Goal: Task Accomplishment & Management: Complete application form

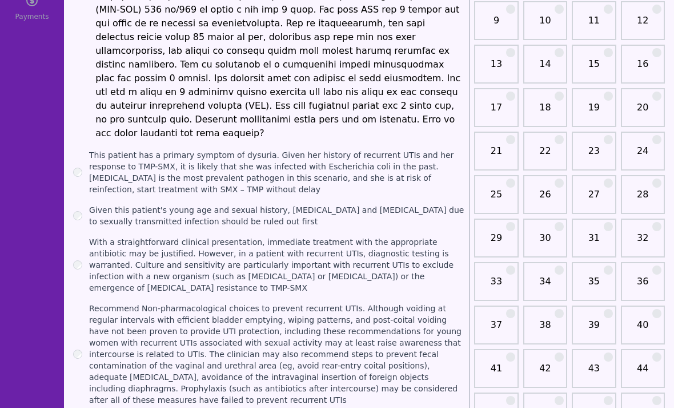
scroll to position [158, 0]
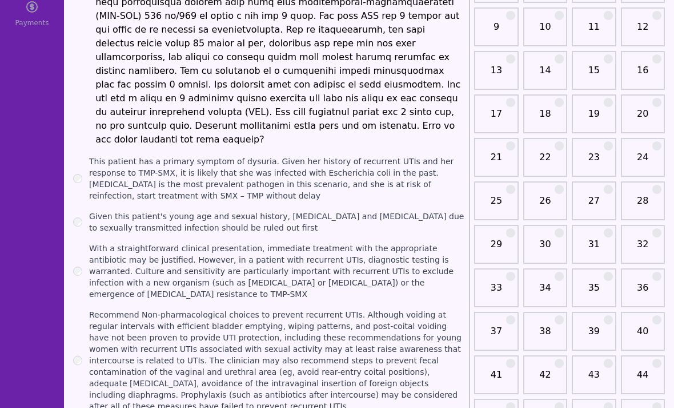
click at [267, 356] on label "Recommend Non-pharmacological choices to prevent recurrent UTIs. Although voidi…" at bounding box center [277, 360] width 376 height 103
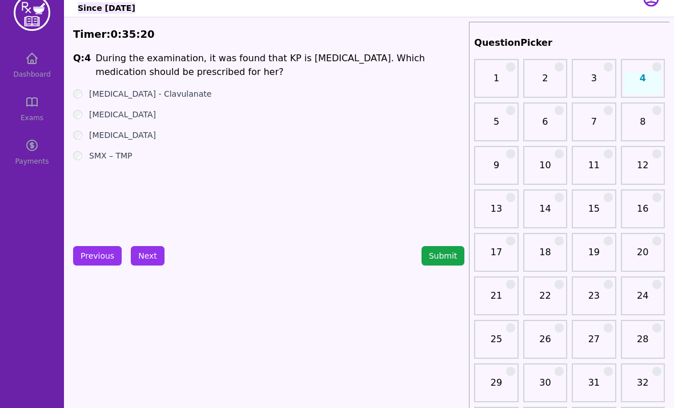
scroll to position [21, 0]
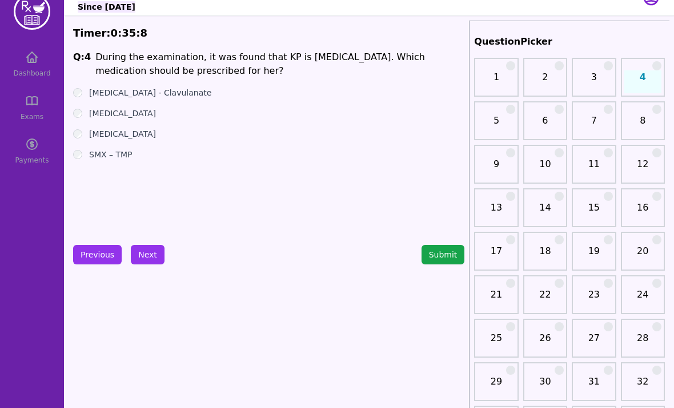
click at [127, 111] on label "[MEDICAL_DATA]" at bounding box center [122, 112] width 67 height 11
click at [126, 111] on label "[MEDICAL_DATA]" at bounding box center [122, 112] width 67 height 11
click at [129, 113] on label "[MEDICAL_DATA]" at bounding box center [122, 112] width 67 height 11
click at [128, 113] on label "[MEDICAL_DATA]" at bounding box center [122, 112] width 67 height 11
click at [134, 110] on label "[MEDICAL_DATA]" at bounding box center [122, 112] width 67 height 11
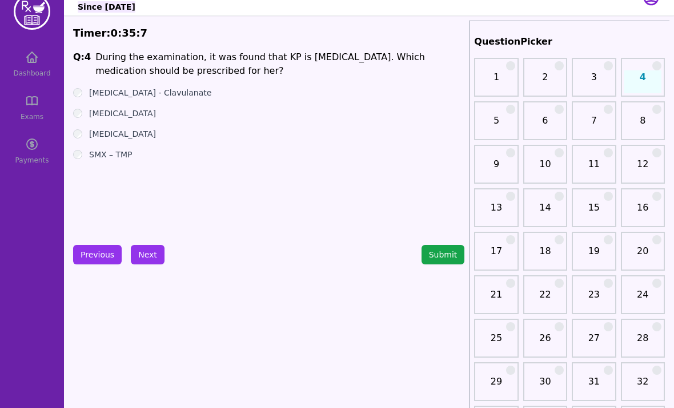
click at [134, 110] on label "[MEDICAL_DATA]" at bounding box center [122, 112] width 67 height 11
click at [134, 113] on label "[MEDICAL_DATA]" at bounding box center [122, 112] width 67 height 11
click at [133, 112] on label "[MEDICAL_DATA]" at bounding box center [122, 112] width 67 height 11
click at [146, 258] on button "Next" at bounding box center [148, 254] width 34 height 19
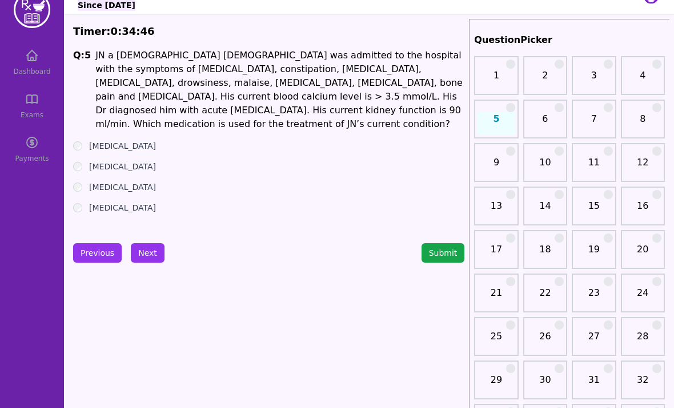
click at [156, 182] on label "[MEDICAL_DATA]" at bounding box center [122, 187] width 67 height 11
click at [138, 250] on button "Next" at bounding box center [148, 252] width 34 height 19
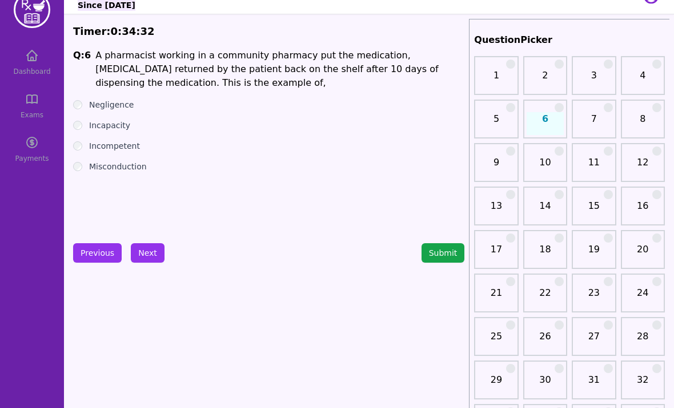
click at [120, 108] on label "Negligence" at bounding box center [111, 104] width 45 height 11
click at [119, 107] on label "Negligence" at bounding box center [111, 104] width 45 height 11
click at [151, 255] on button "Next" at bounding box center [148, 252] width 34 height 19
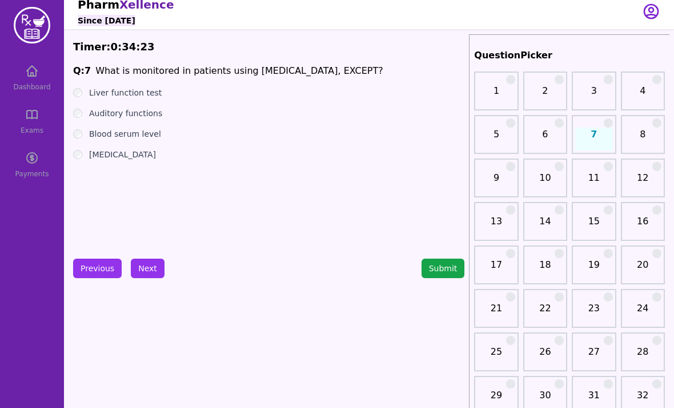
scroll to position [7, 0]
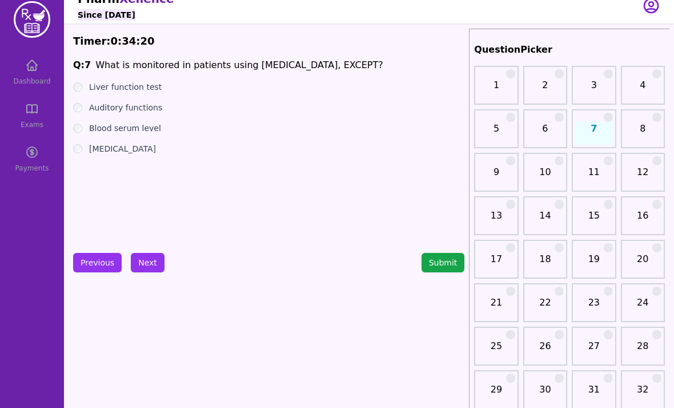
click at [137, 86] on label "Liver function test" at bounding box center [125, 87] width 73 height 11
click at [147, 269] on button "Next" at bounding box center [148, 262] width 34 height 19
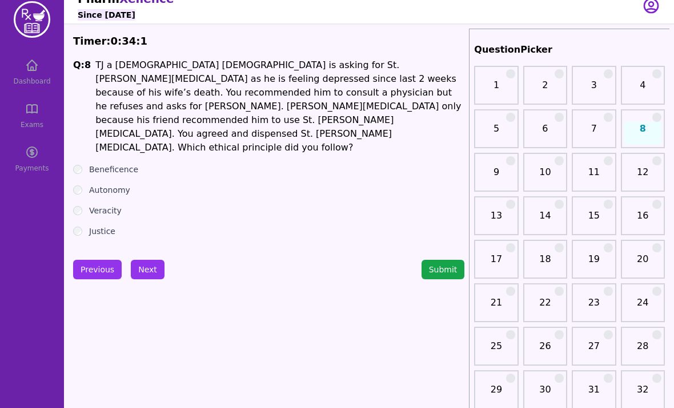
click at [139, 259] on button "Next" at bounding box center [148, 268] width 34 height 19
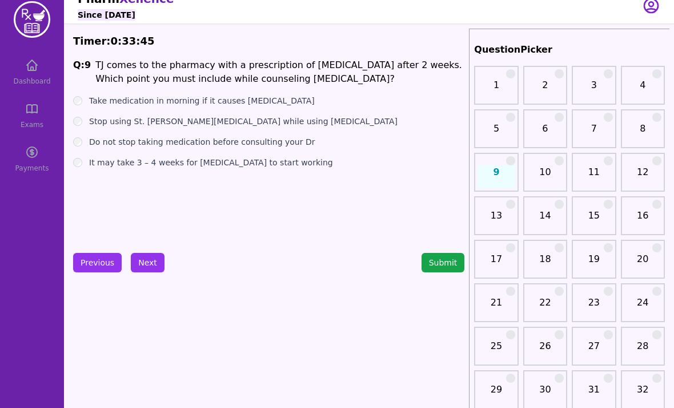
click at [104, 112] on ul "Take medication in morning if it causes [MEDICAL_DATA] Stop using St. [PERSON_N…" at bounding box center [269, 131] width 392 height 73
click at [104, 111] on ul "Take medication in morning if it causes [MEDICAL_DATA] Stop using St. [PERSON_N…" at bounding box center [269, 131] width 392 height 73
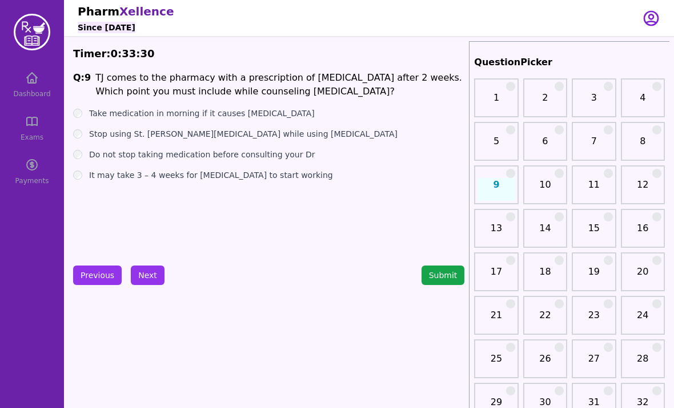
click at [151, 274] on button "Next" at bounding box center [148, 274] width 34 height 19
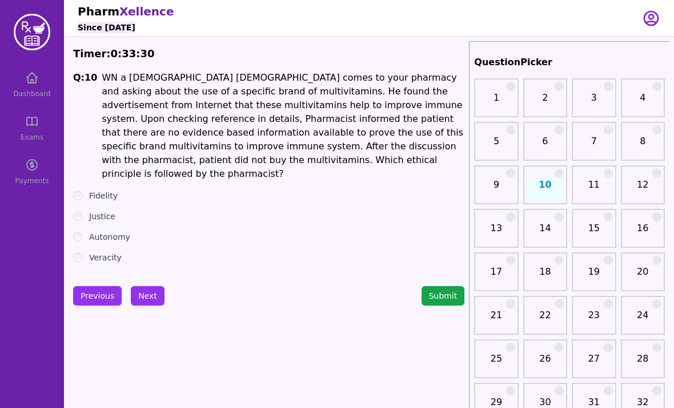
click at [151, 286] on button "Next" at bounding box center [148, 295] width 34 height 19
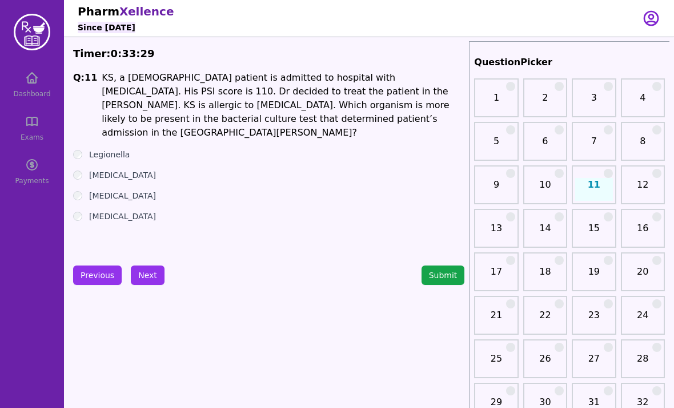
click at [101, 269] on button "Previous" at bounding box center [97, 274] width 49 height 19
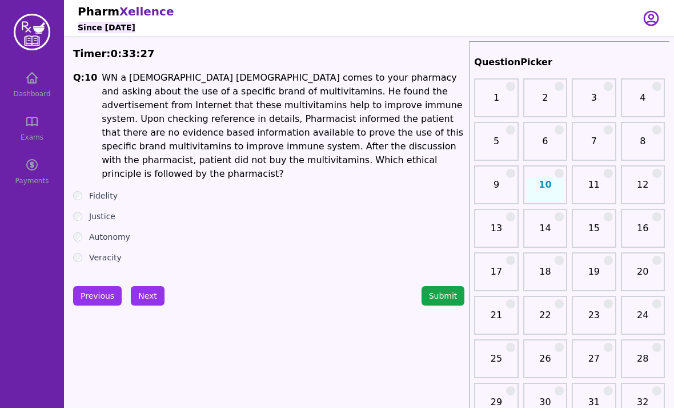
click at [106, 286] on button "Previous" at bounding box center [97, 295] width 49 height 19
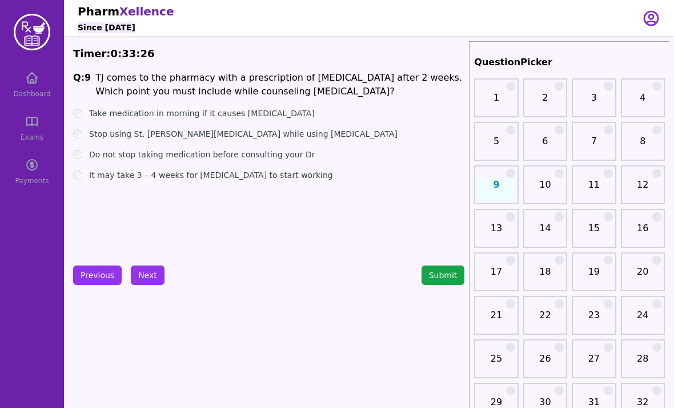
click at [138, 280] on button "Next" at bounding box center [148, 274] width 34 height 19
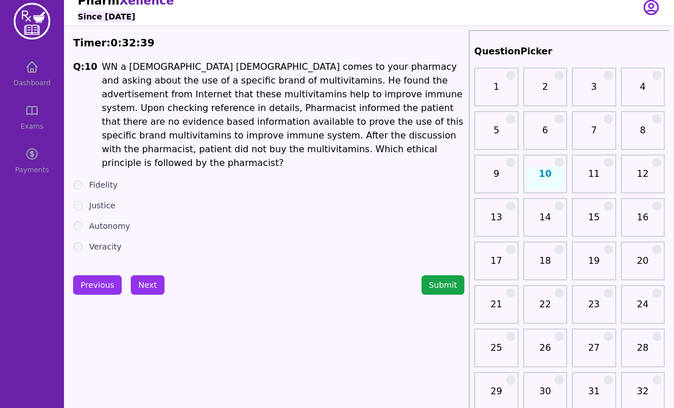
scroll to position [11, 0]
click at [104, 220] on label "Autonomy" at bounding box center [109, 225] width 41 height 11
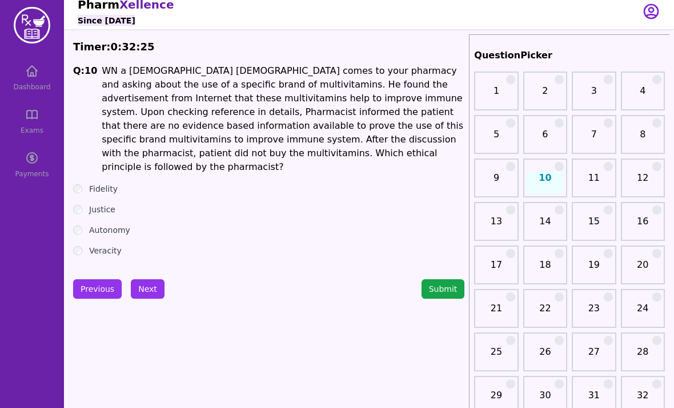
scroll to position [0, 0]
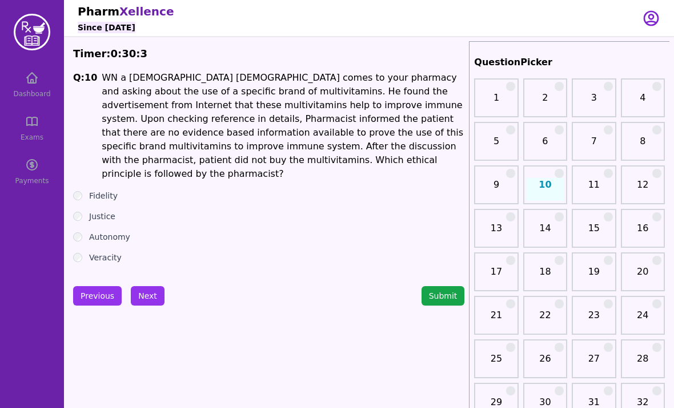
click at [449, 286] on button "Submit" at bounding box center [443, 295] width 43 height 19
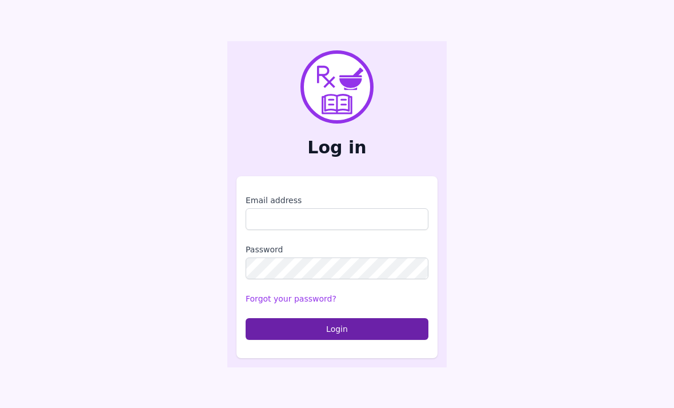
scroll to position [37, 0]
